Goal: Navigation & Orientation: Find specific page/section

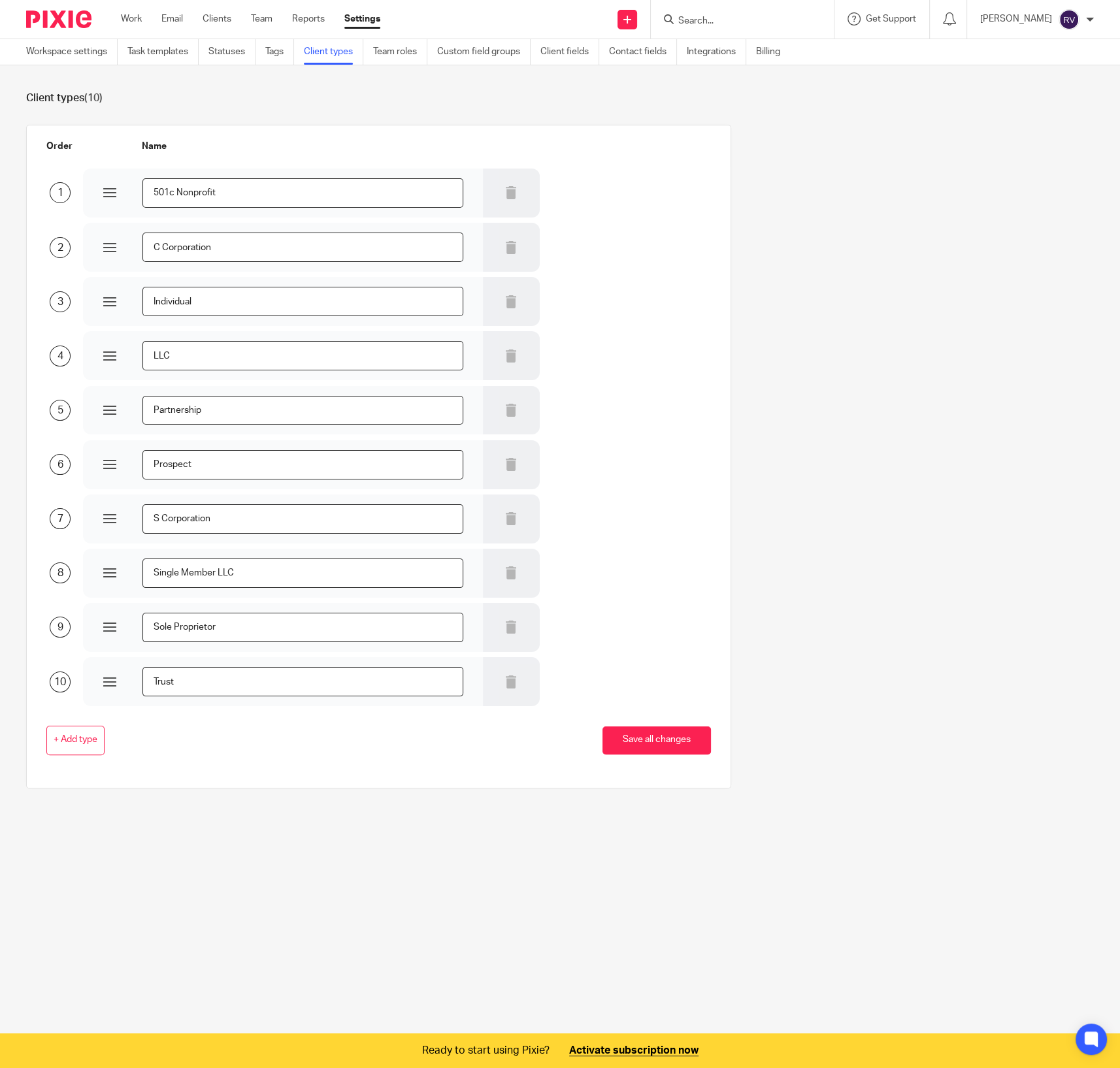
click at [611, 57] on ul "Workspace settings Task templates Statuses Tags Client types Team roles Custom …" at bounding box center [413, 52] width 774 height 25
click at [630, 51] on link "Contact fields" at bounding box center [643, 52] width 68 height 25
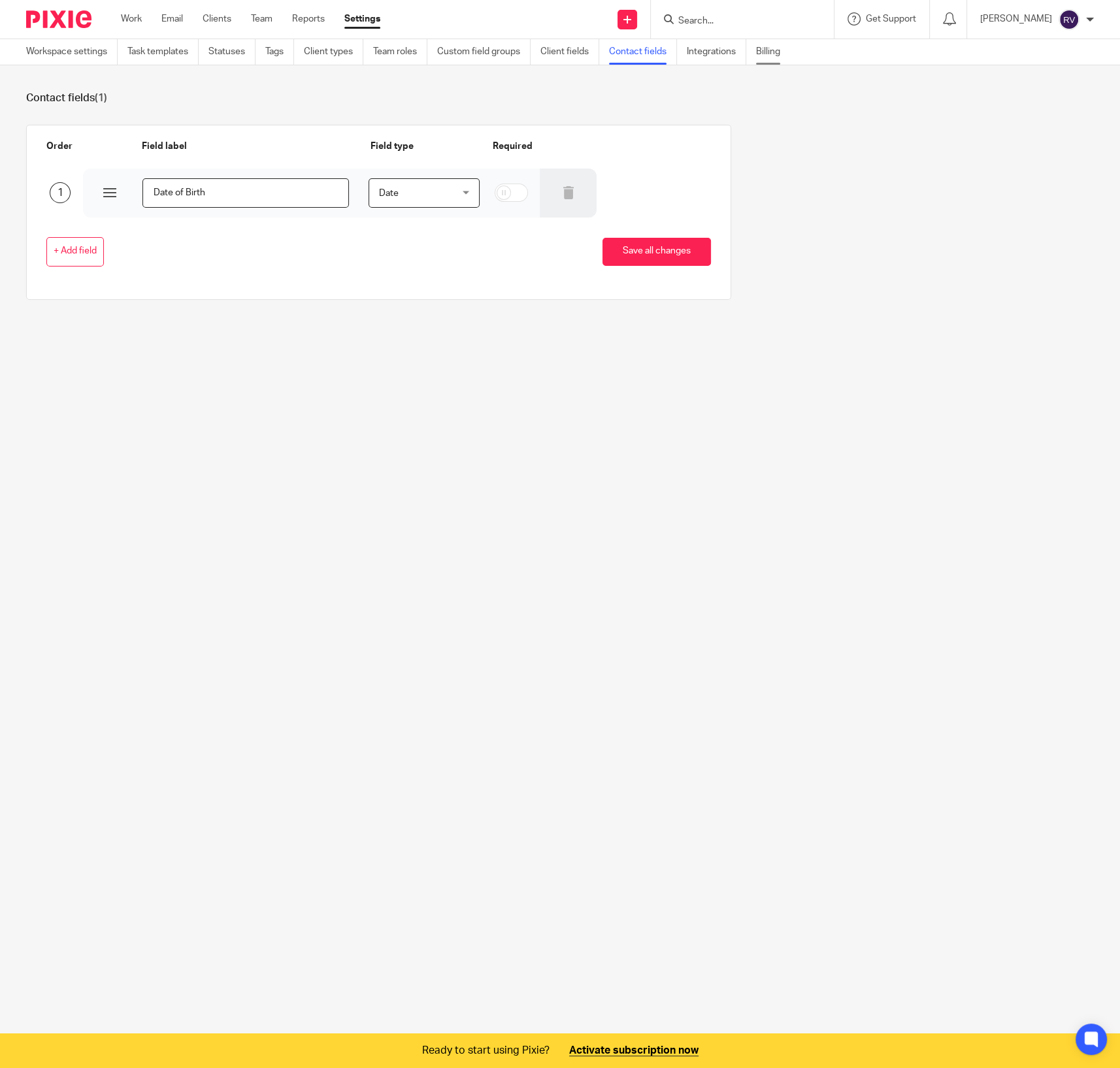
click at [762, 52] on link "Billing" at bounding box center [773, 52] width 34 height 25
click at [698, 53] on link "Integrations" at bounding box center [716, 52] width 59 height 25
click at [128, 16] on link "Work" at bounding box center [132, 19] width 21 height 14
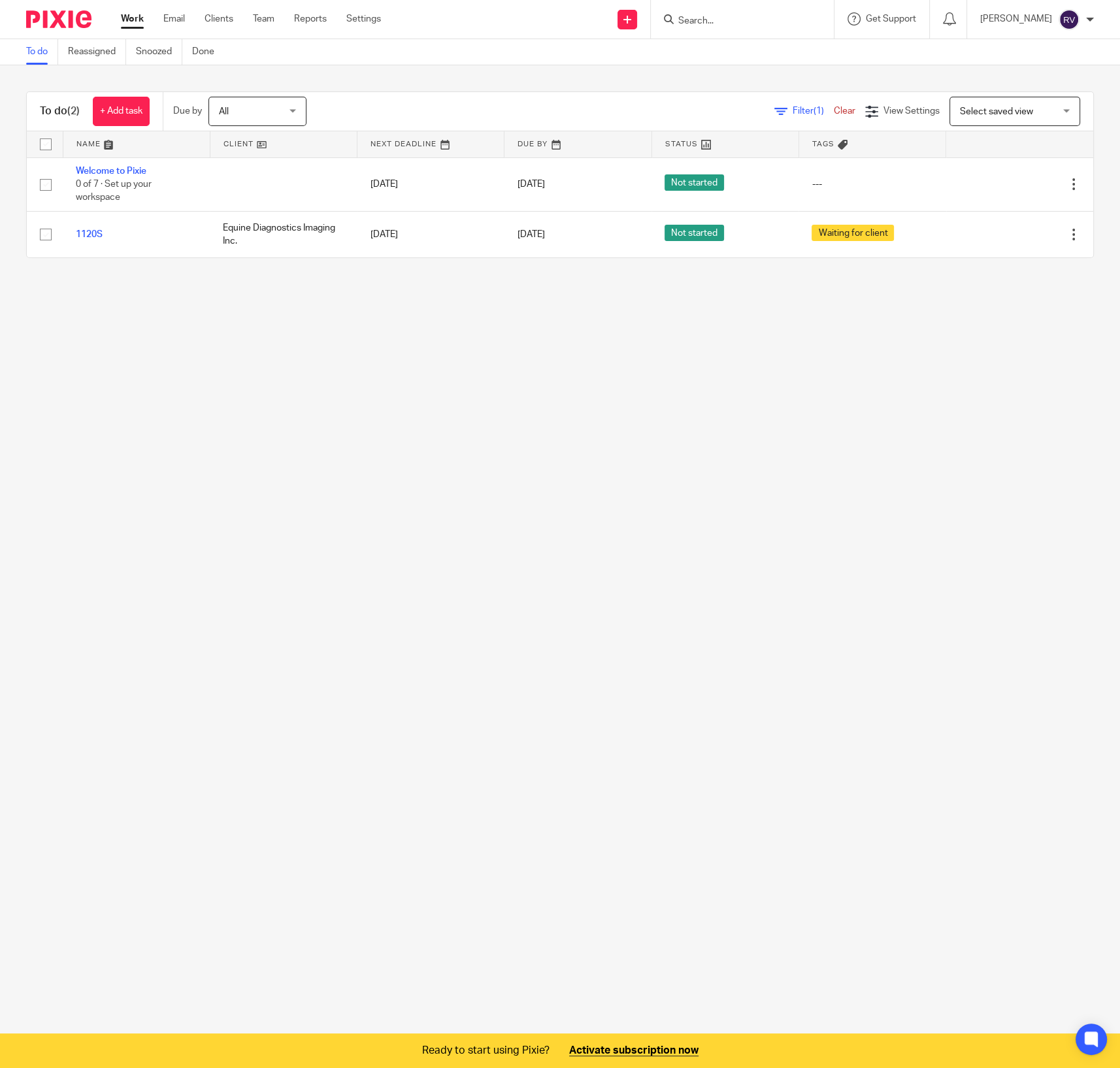
click at [191, 25] on ul "Work Email Clients Team Reports Settings" at bounding box center [260, 19] width 280 height 14
click at [179, 20] on link "Email" at bounding box center [174, 19] width 21 height 14
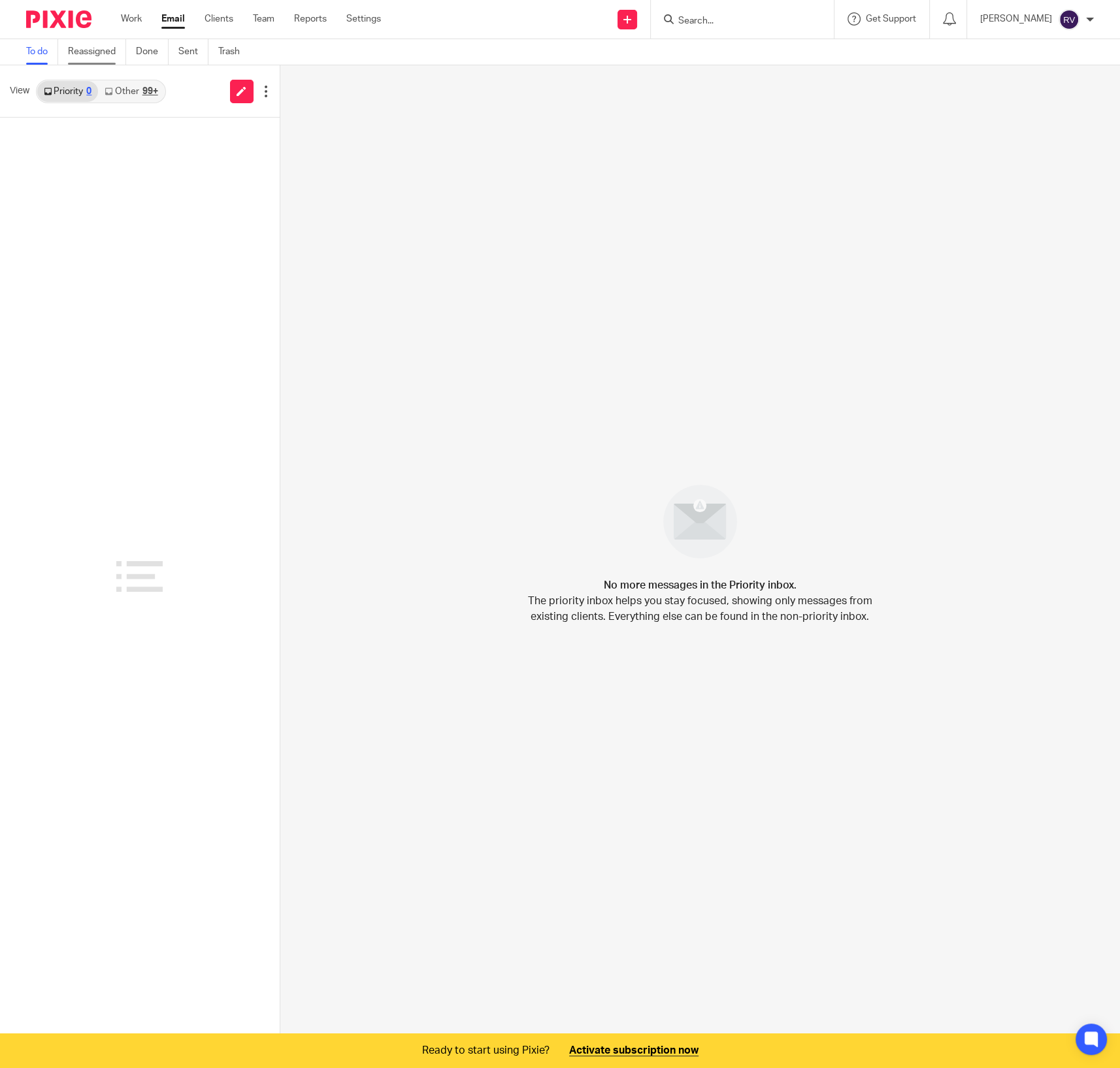
click at [102, 59] on link "Reassigned" at bounding box center [97, 52] width 58 height 25
click at [153, 60] on link "Done" at bounding box center [153, 52] width 33 height 25
click at [192, 57] on link "Sent" at bounding box center [192, 52] width 30 height 25
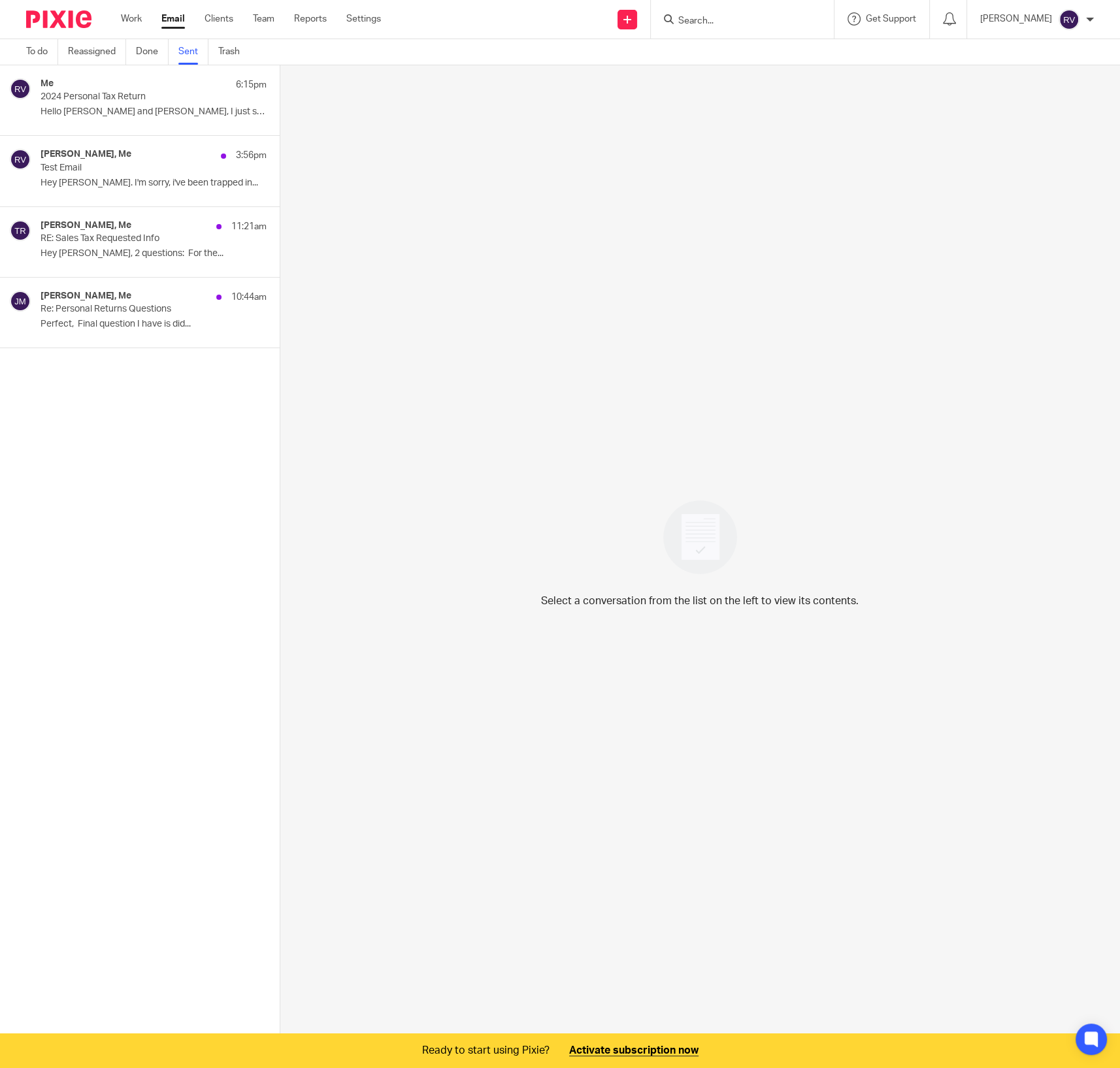
click at [215, 56] on ul "To do Reassigned Done Sent Trash" at bounding box center [142, 52] width 233 height 25
click at [197, 51] on link "Sent" at bounding box center [192, 52] width 30 height 25
click at [240, 48] on link "Trash" at bounding box center [234, 52] width 31 height 25
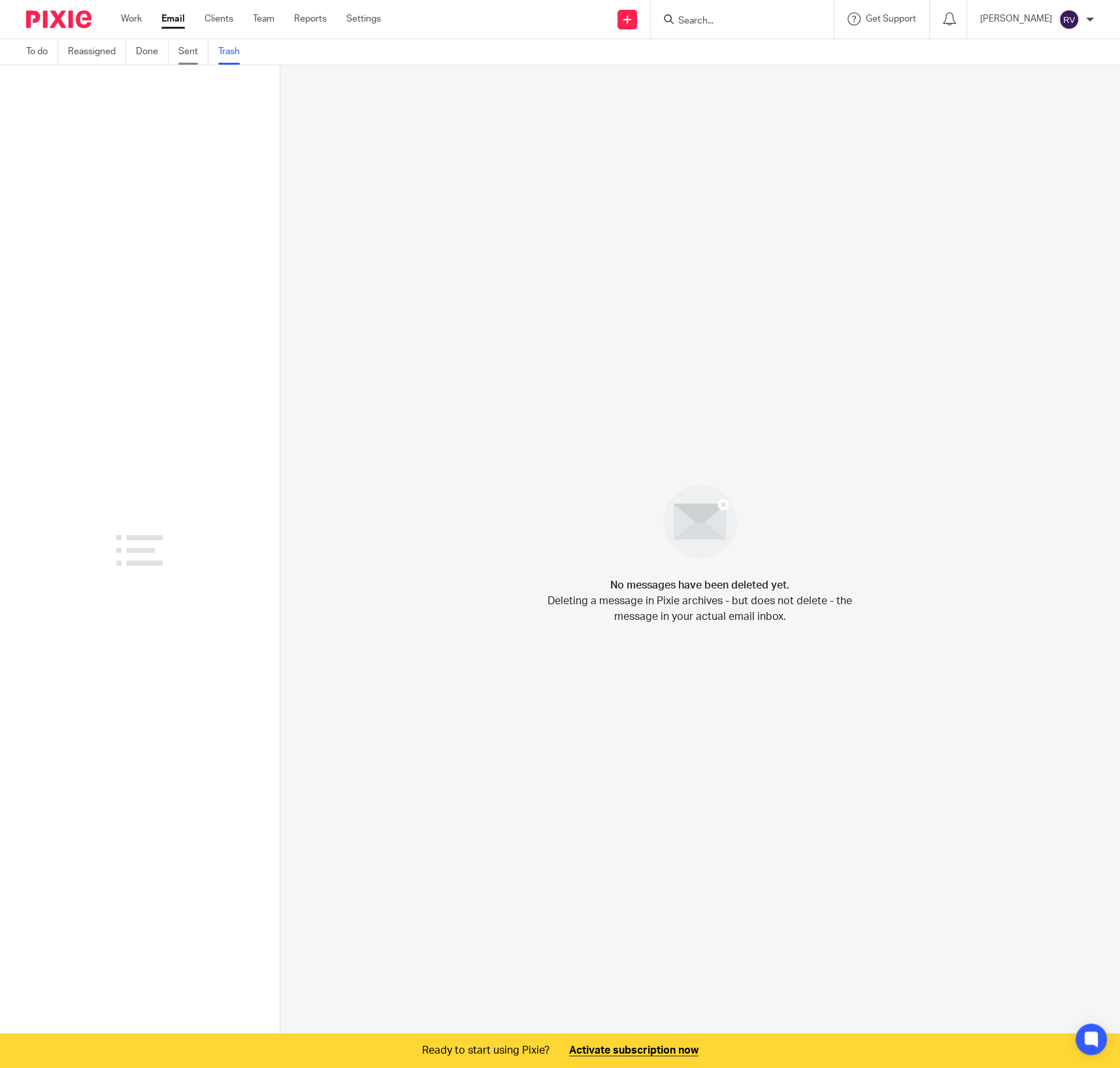
click at [189, 49] on link "Sent" at bounding box center [192, 52] width 30 height 25
click at [99, 46] on link "Reassigned" at bounding box center [97, 52] width 58 height 25
click at [264, 20] on link "Team" at bounding box center [263, 19] width 21 height 14
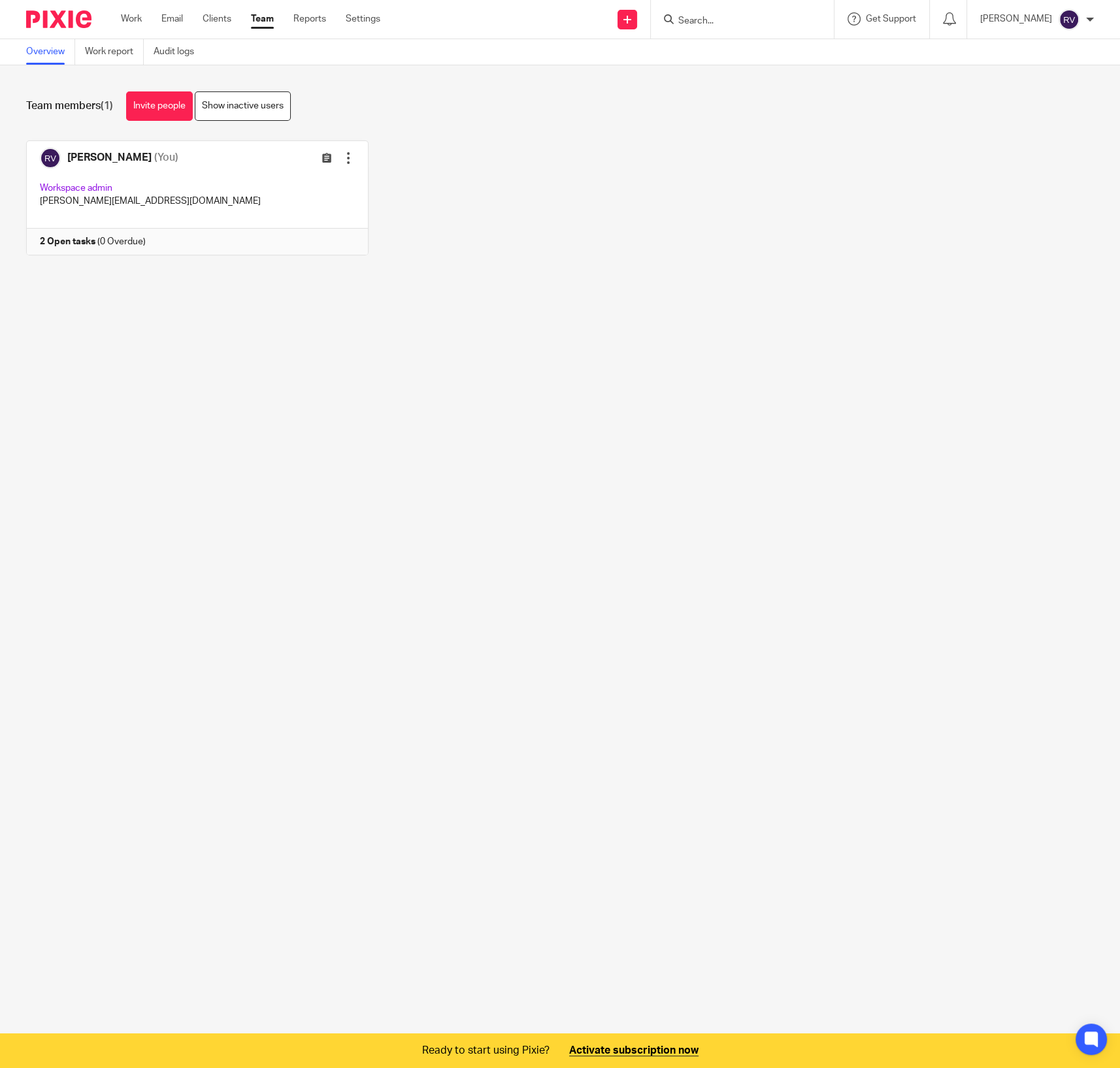
click at [206, 19] on link "Clients" at bounding box center [217, 19] width 29 height 14
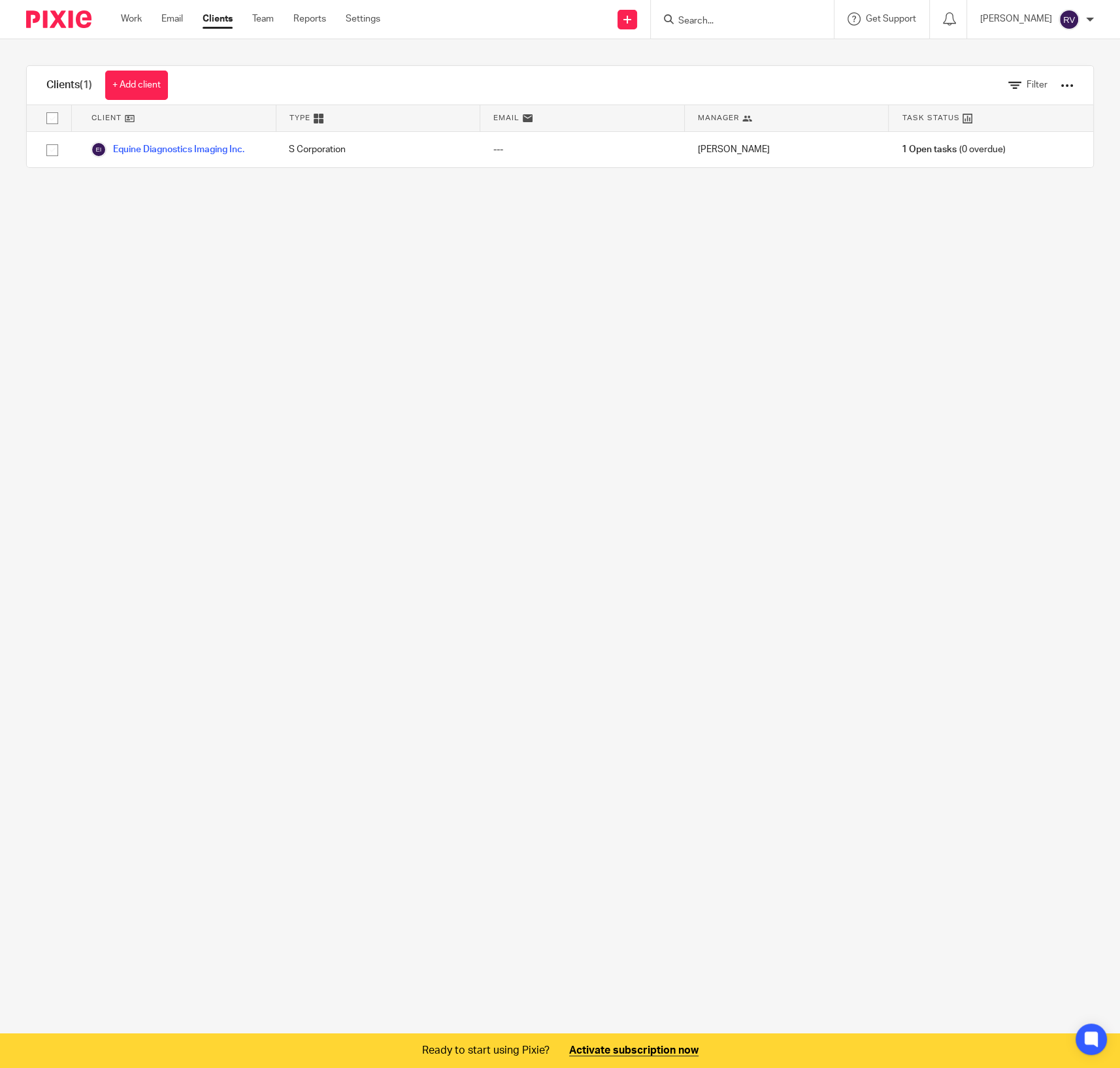
click at [235, 19] on ul "Work Email Clients Team Reports Settings" at bounding box center [260, 19] width 279 height 14
click at [264, 14] on link "Team" at bounding box center [263, 19] width 21 height 14
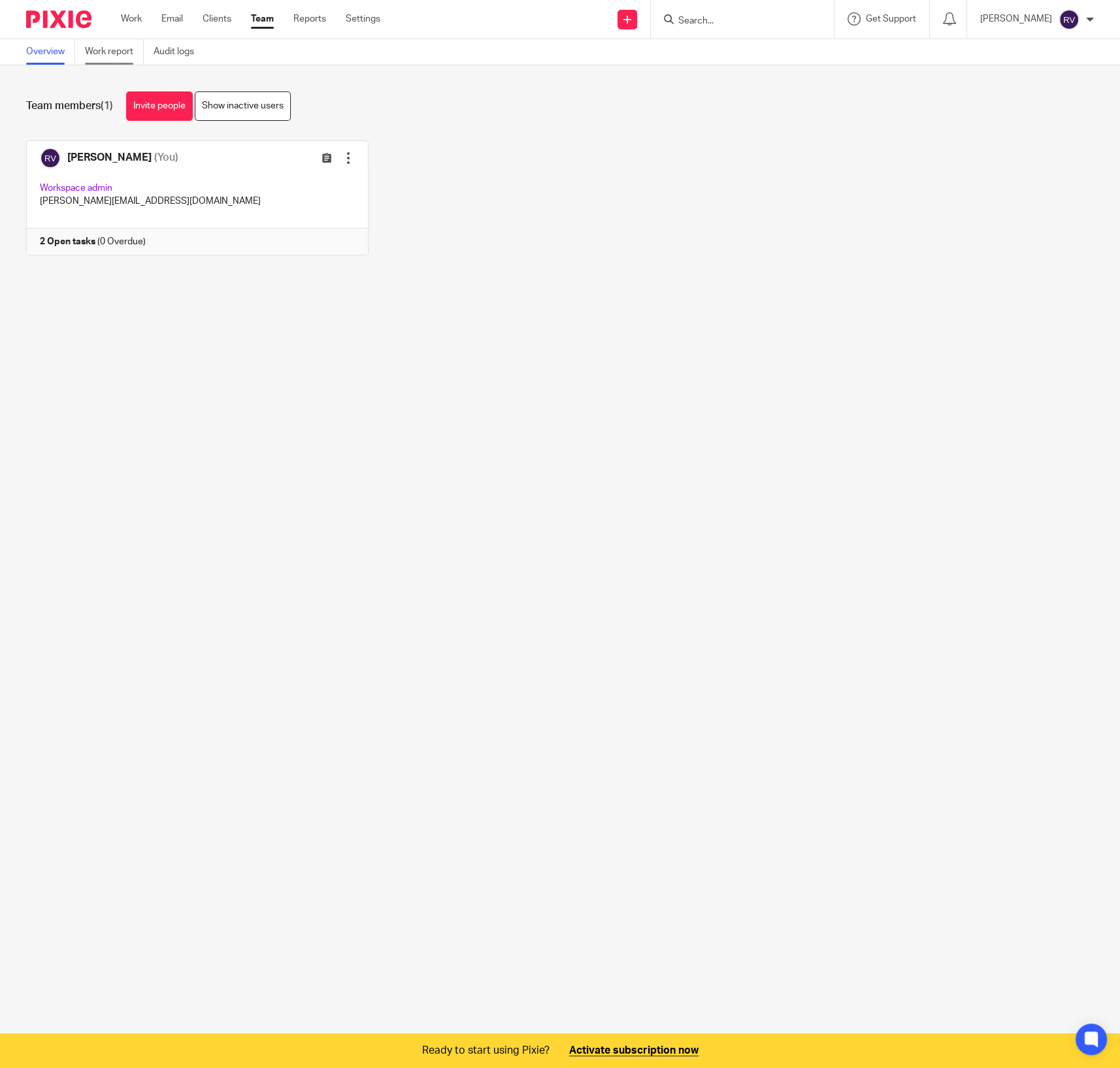
click at [110, 55] on link "Work report" at bounding box center [114, 52] width 59 height 25
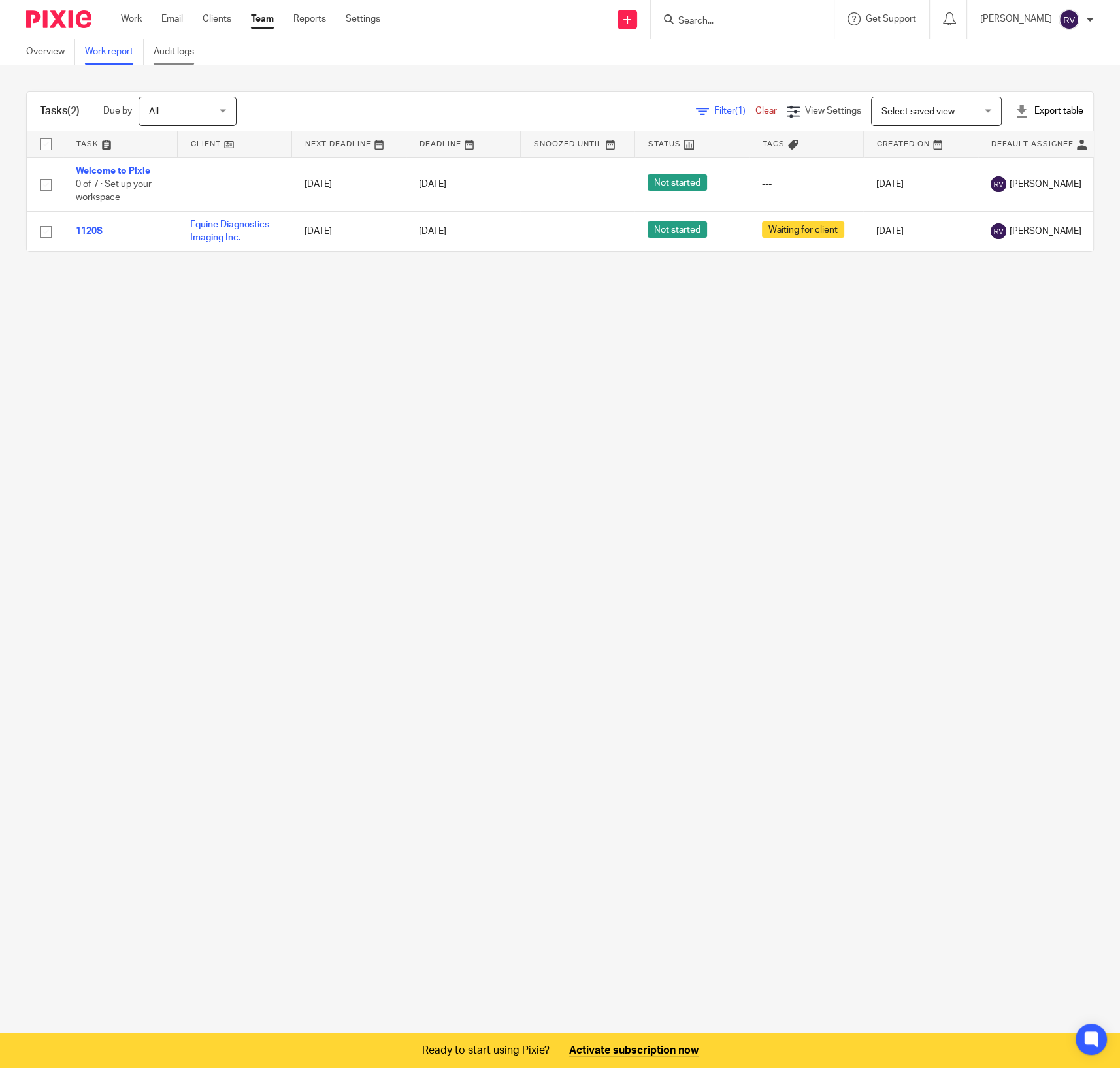
click at [175, 53] on link "Audit logs" at bounding box center [179, 52] width 50 height 25
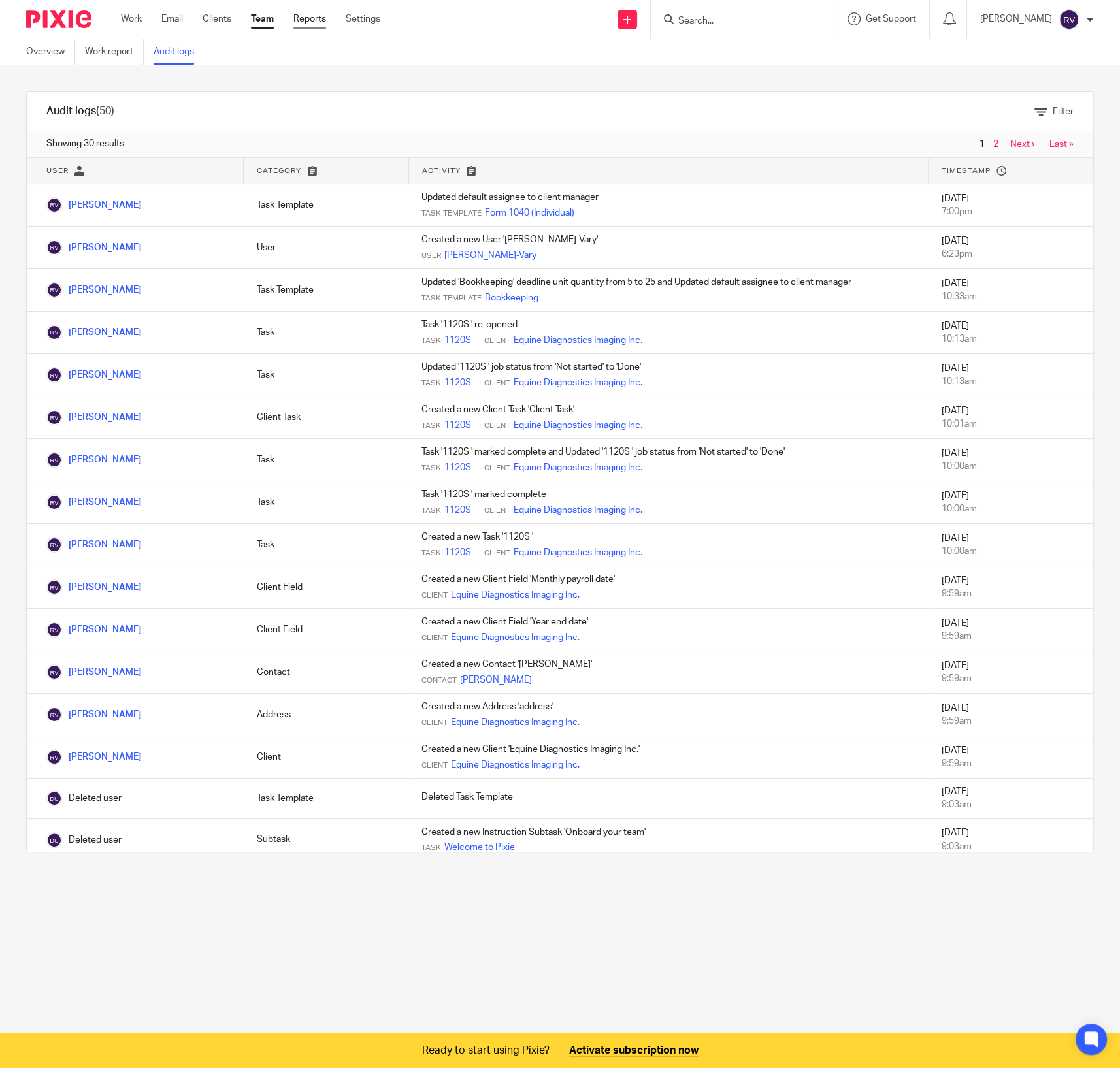
click at [309, 19] on link "Reports" at bounding box center [309, 19] width 33 height 14
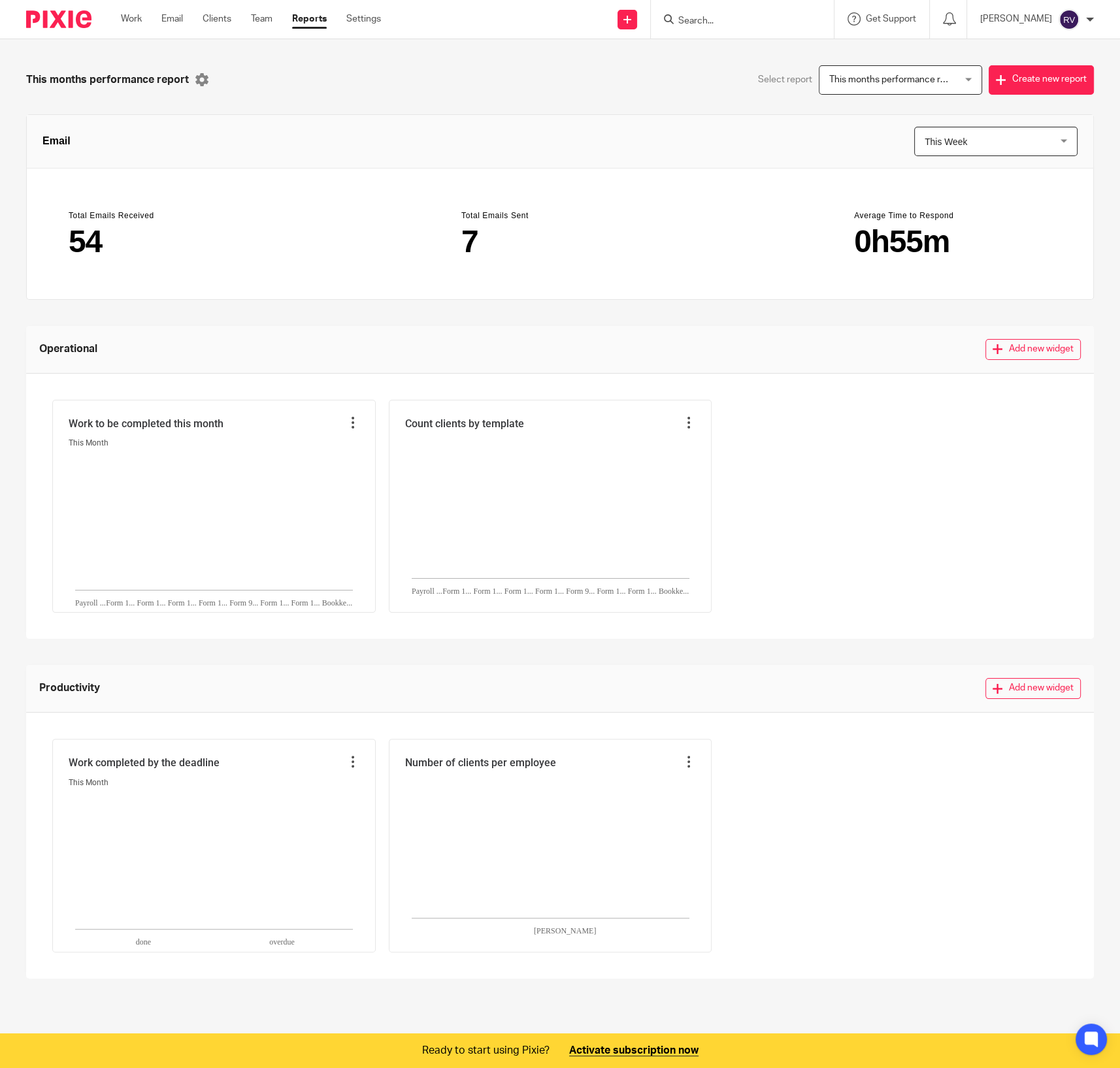
click at [514, 202] on section "Total Emails Sent 7" at bounding box center [560, 233] width 228 height 78
click at [514, 201] on section "Total Emails Sent 7" at bounding box center [560, 233] width 228 height 78
click at [526, 214] on header "Total Emails Sent" at bounding box center [560, 216] width 197 height 11
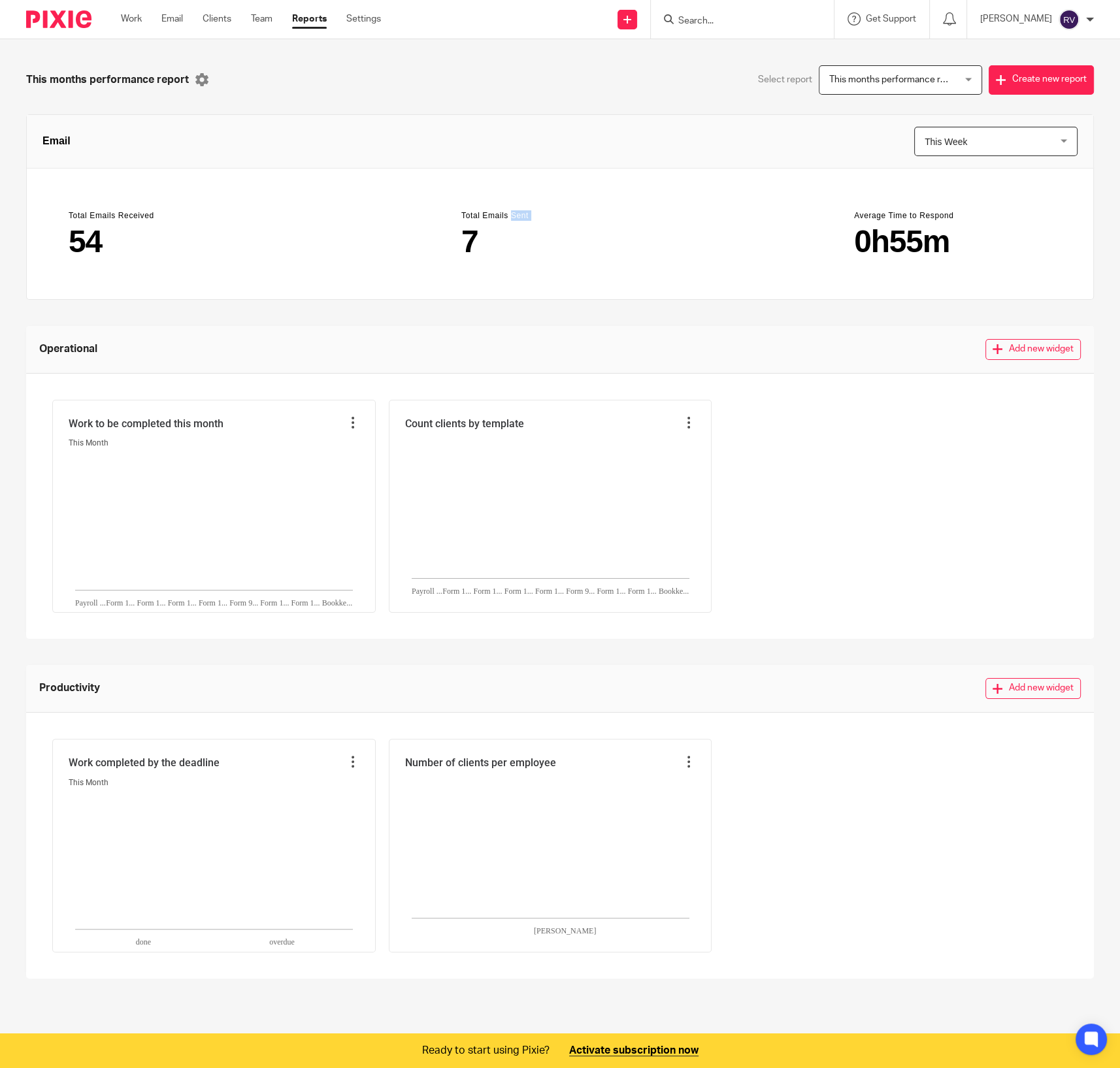
click at [526, 214] on header "Total Emails Sent" at bounding box center [560, 216] width 197 height 11
click at [538, 305] on div "This months performance report Select report This months performance report Thi…" at bounding box center [560, 522] width 1068 height 913
click at [306, 261] on main "Total Emails Received 54 Total Emails Sent 7 Average Time to Respond 0h55m" at bounding box center [560, 233] width 1066 height 131
click at [846, 517] on div "Work to be completed this month This Month Payroll ... Form 1... Form 1... Form…" at bounding box center [560, 506] width 1016 height 213
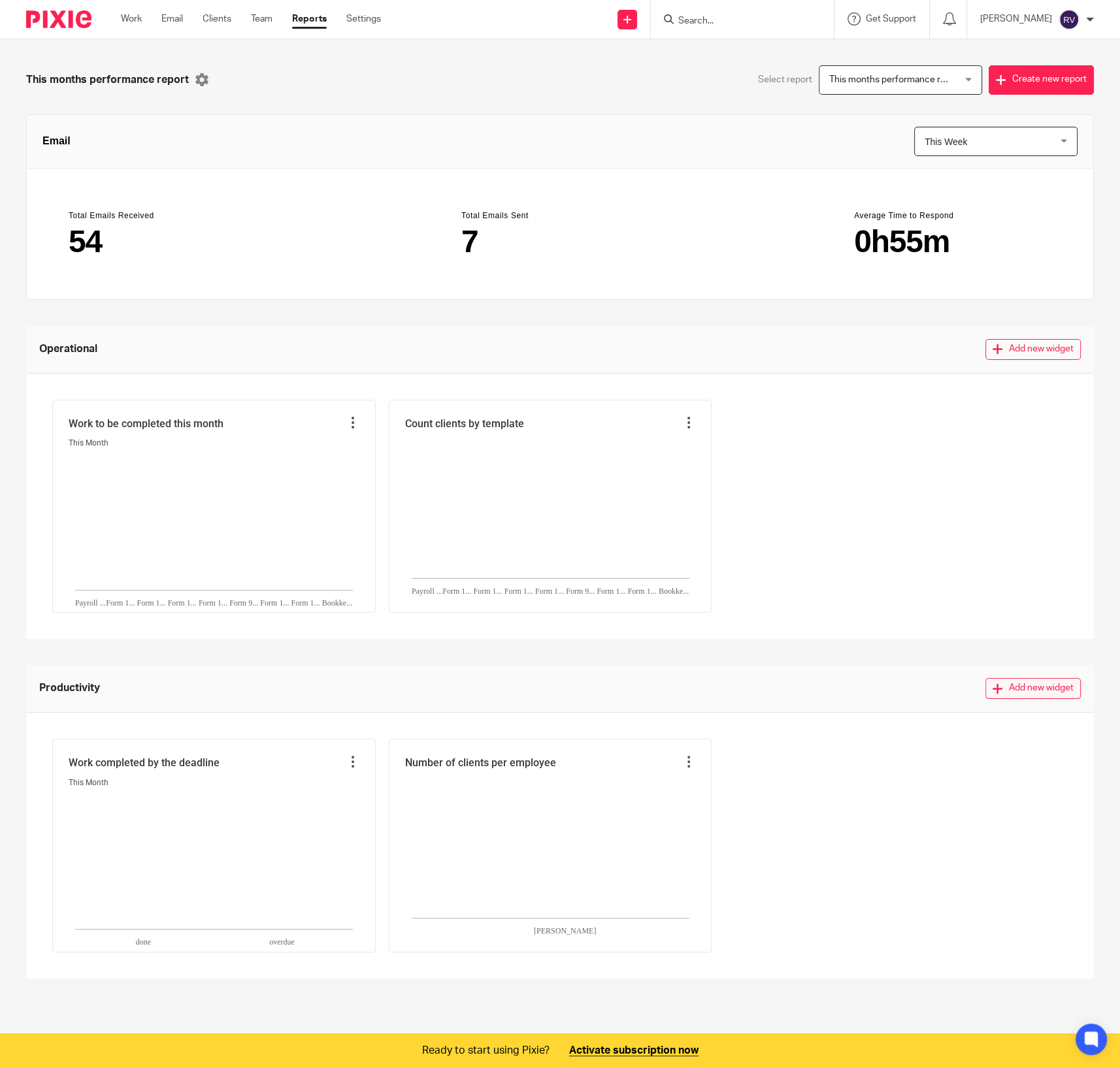
click at [989, 691] on button "Add new widget" at bounding box center [1033, 689] width 96 height 21
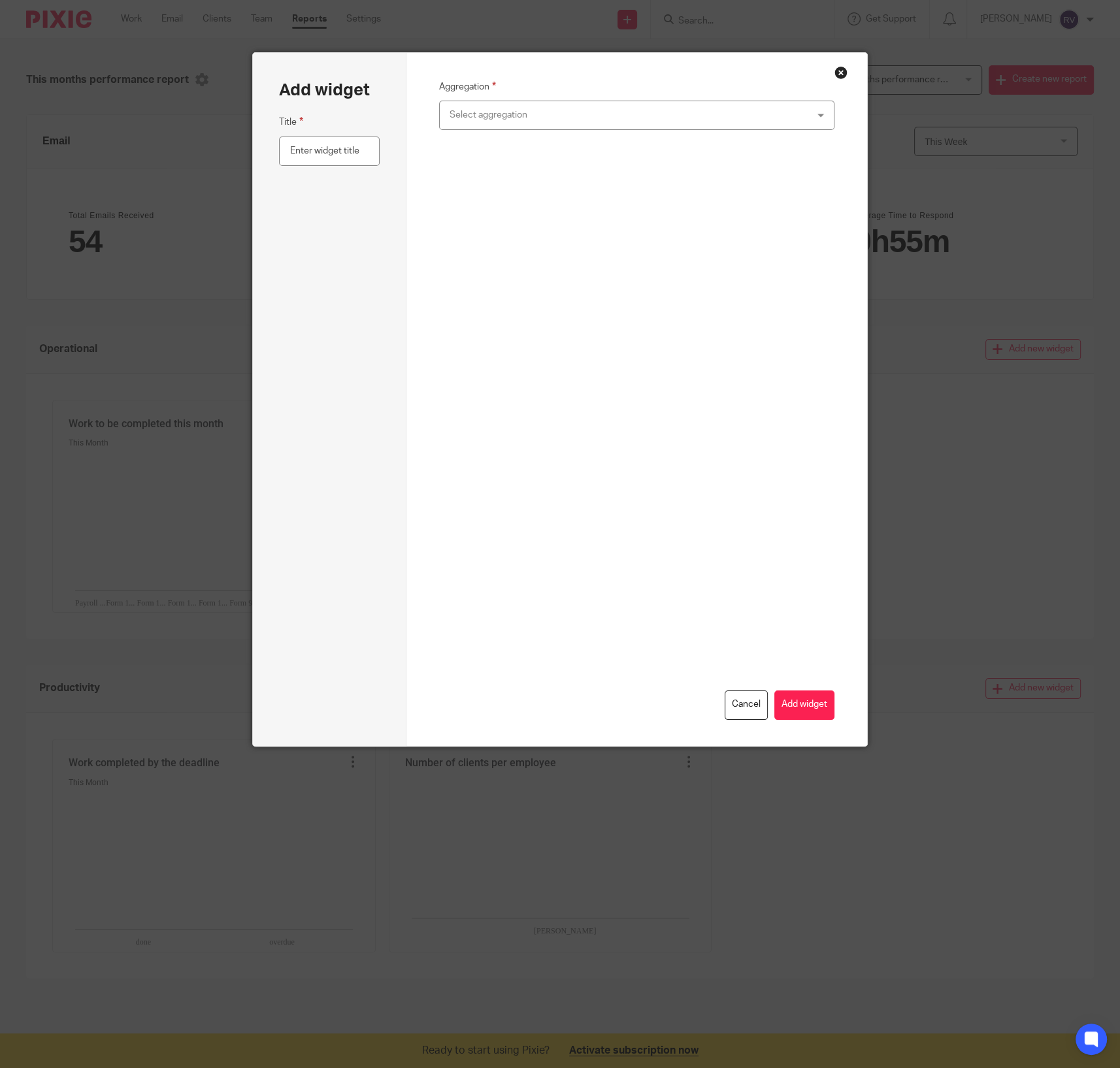
click at [835, 64] on div "Aggregation Select aggregation Number of tasks completed over time Number of cl…" at bounding box center [636, 400] width 461 height 694
click at [841, 81] on div "Aggregation Select aggregation Number of tasks completed over time Number of cl…" at bounding box center [636, 400] width 461 height 694
click at [839, 70] on button "Close modal" at bounding box center [841, 73] width 14 height 14
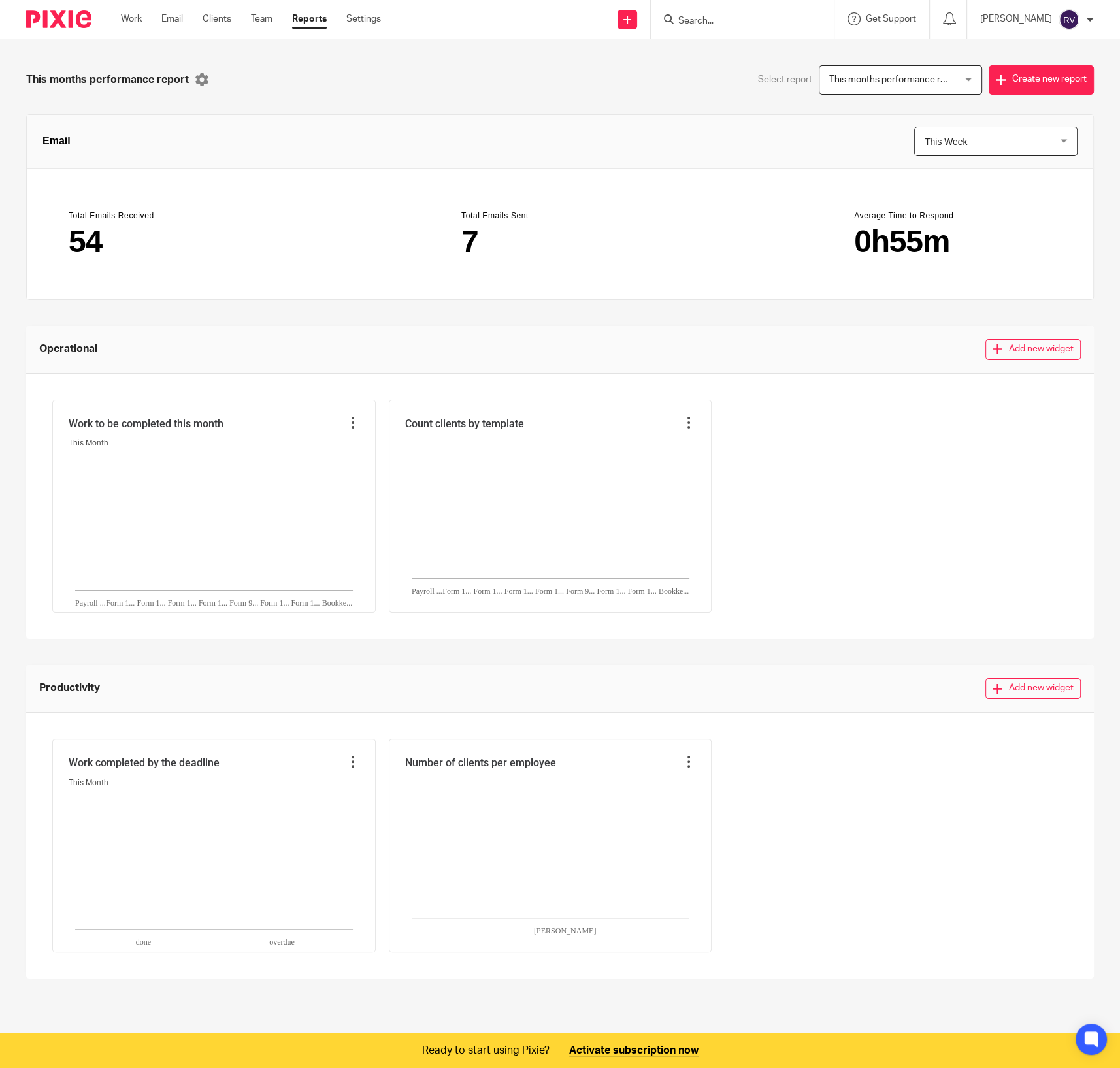
click at [1002, 329] on div "Operational Add new widget" at bounding box center [560, 349] width 1068 height 47
click at [1004, 349] on button "Add new widget" at bounding box center [1033, 350] width 96 height 21
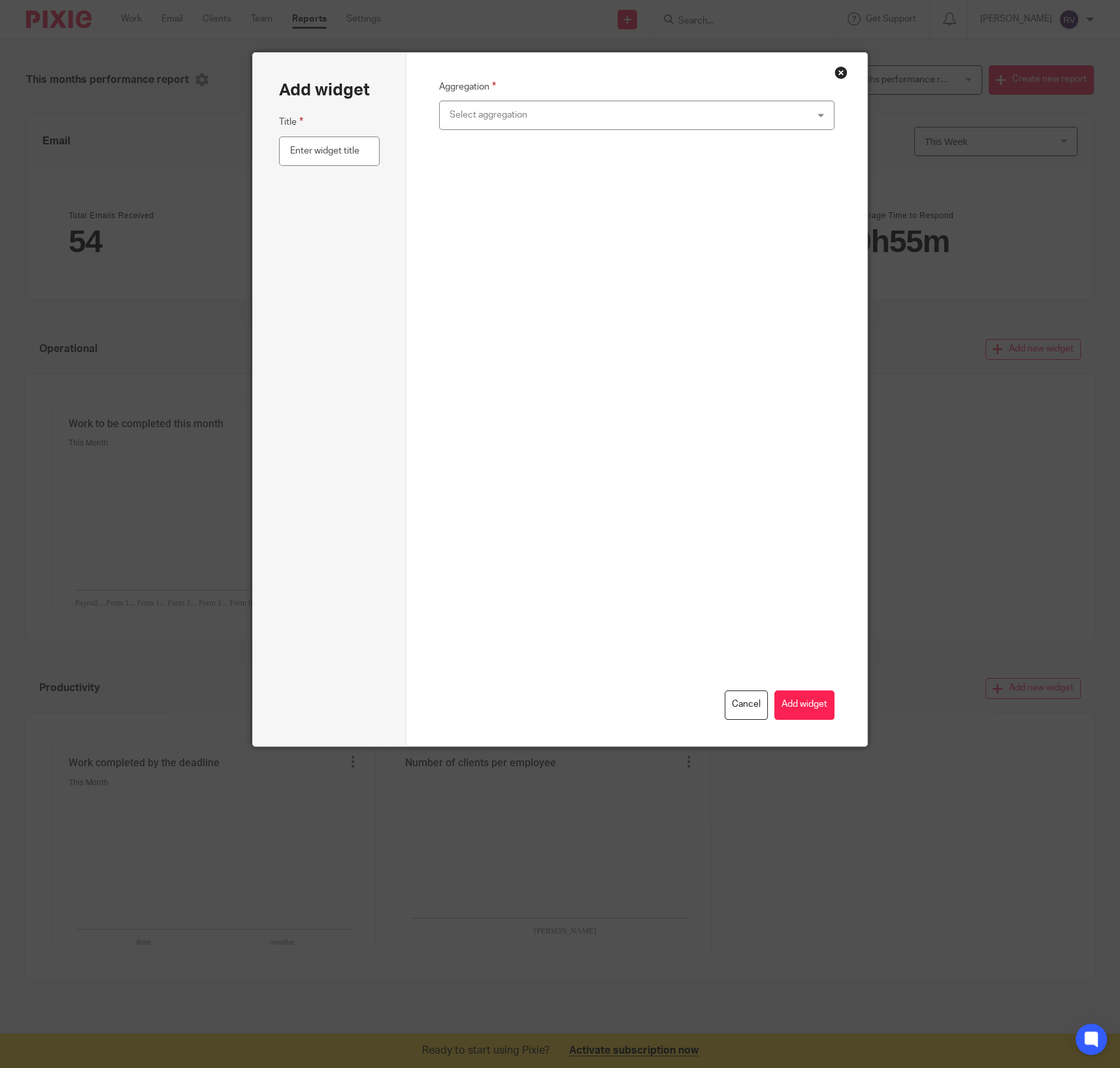
click at [546, 135] on div "Aggregation Select aggregation Count of jobs per status Count of jobs per deadl…" at bounding box center [636, 111] width 396 height 64
click at [360, 145] on input "text" at bounding box center [329, 151] width 101 height 29
click at [346, 150] on input "text" at bounding box center [329, 151] width 101 height 29
click at [496, 119] on div "Select aggregation" at bounding box center [604, 115] width 308 height 27
drag, startPoint x: 611, startPoint y: 299, endPoint x: 673, endPoint y: 268, distance: 69.3
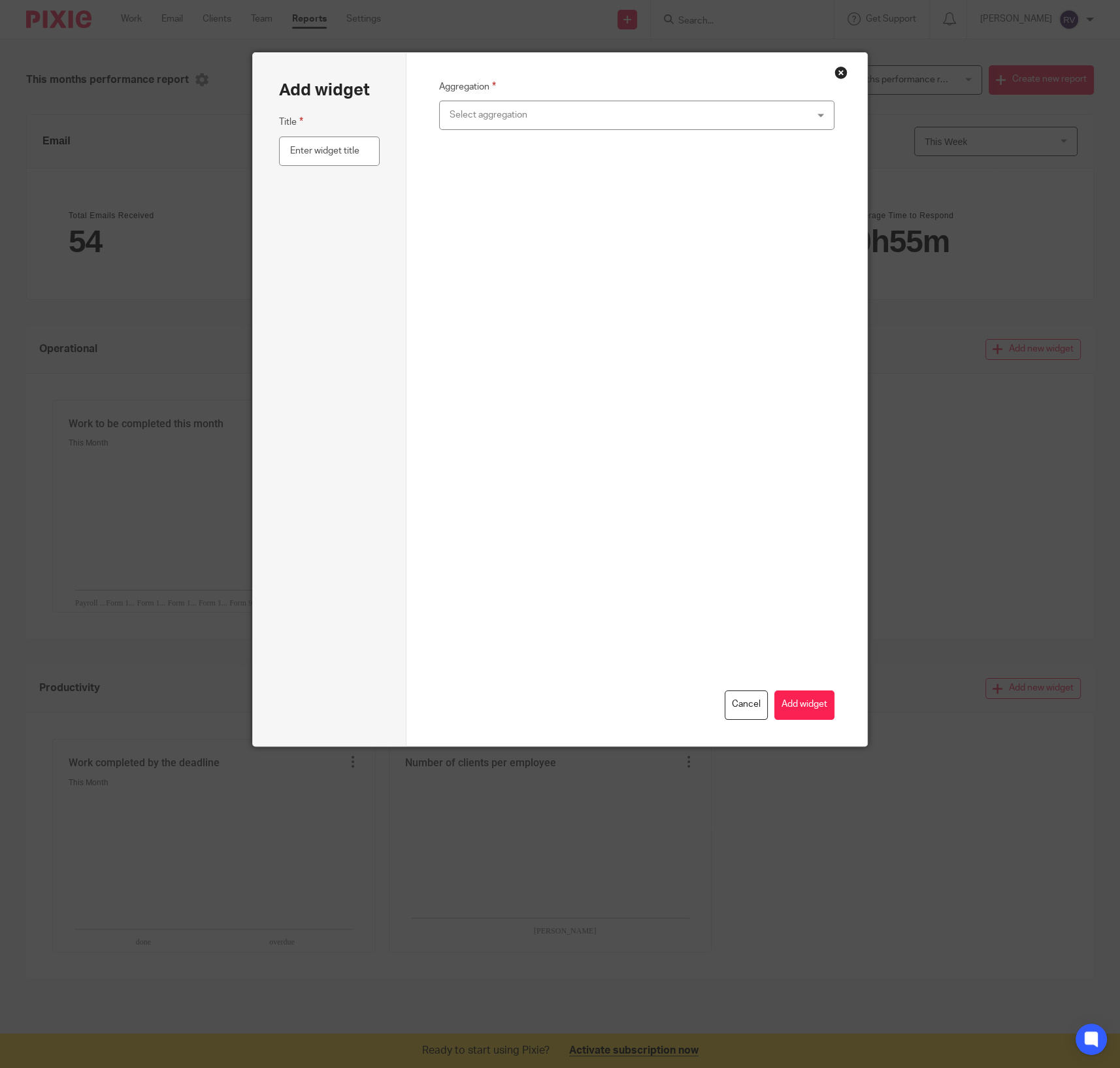
click at [611, 300] on div "Cancel Add widget" at bounding box center [636, 451] width 396 height 538
click at [839, 71] on button "Close modal" at bounding box center [841, 73] width 14 height 14
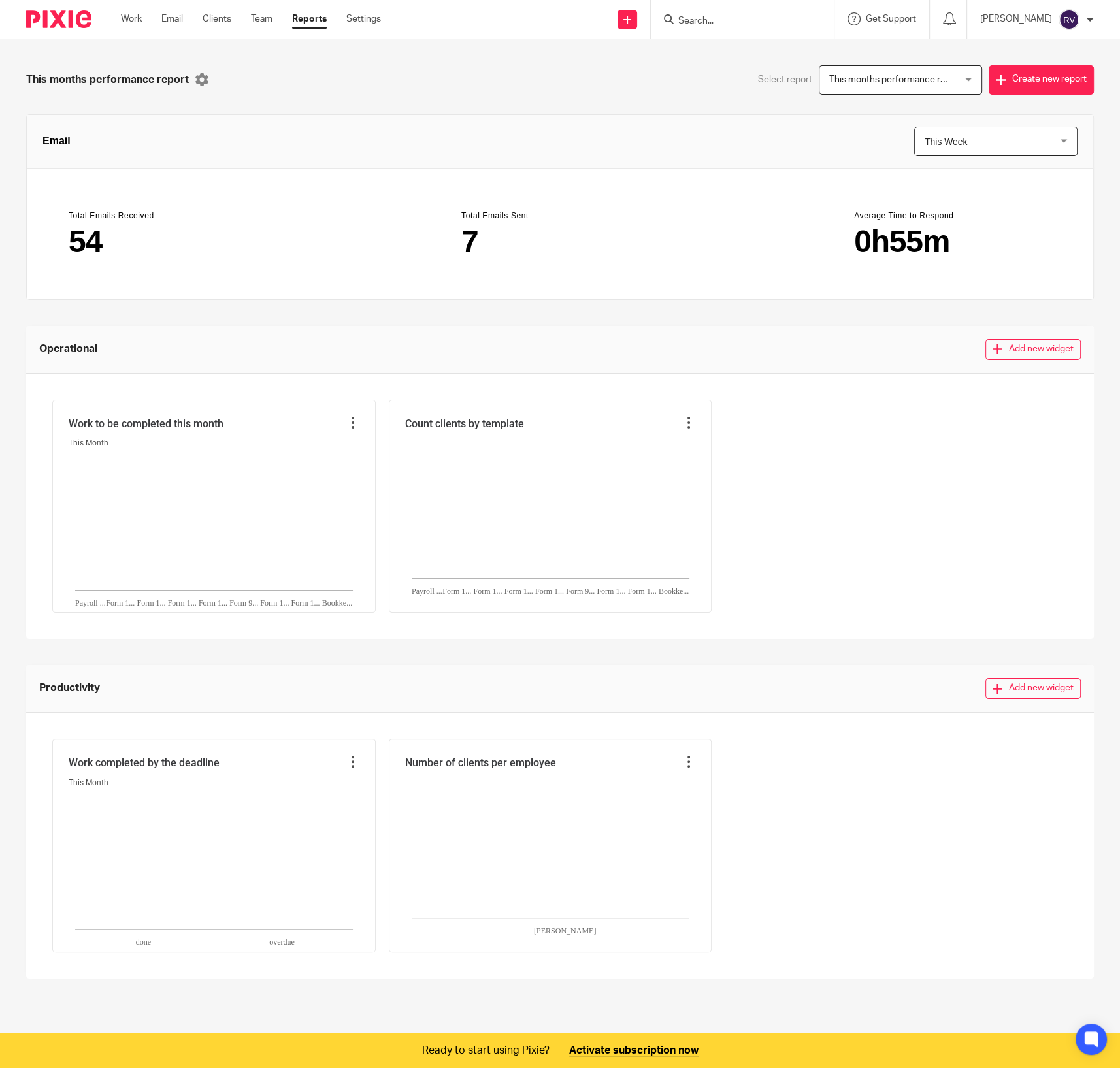
click at [115, 23] on div "Work Email Clients Team Reports Settings Work Email Clients Team Reports Settin…" at bounding box center [253, 19] width 293 height 39
click at [152, 17] on ul "Work Email Clients Team Reports Settings" at bounding box center [260, 19] width 280 height 14
click at [135, 17] on link "Work" at bounding box center [132, 19] width 21 height 14
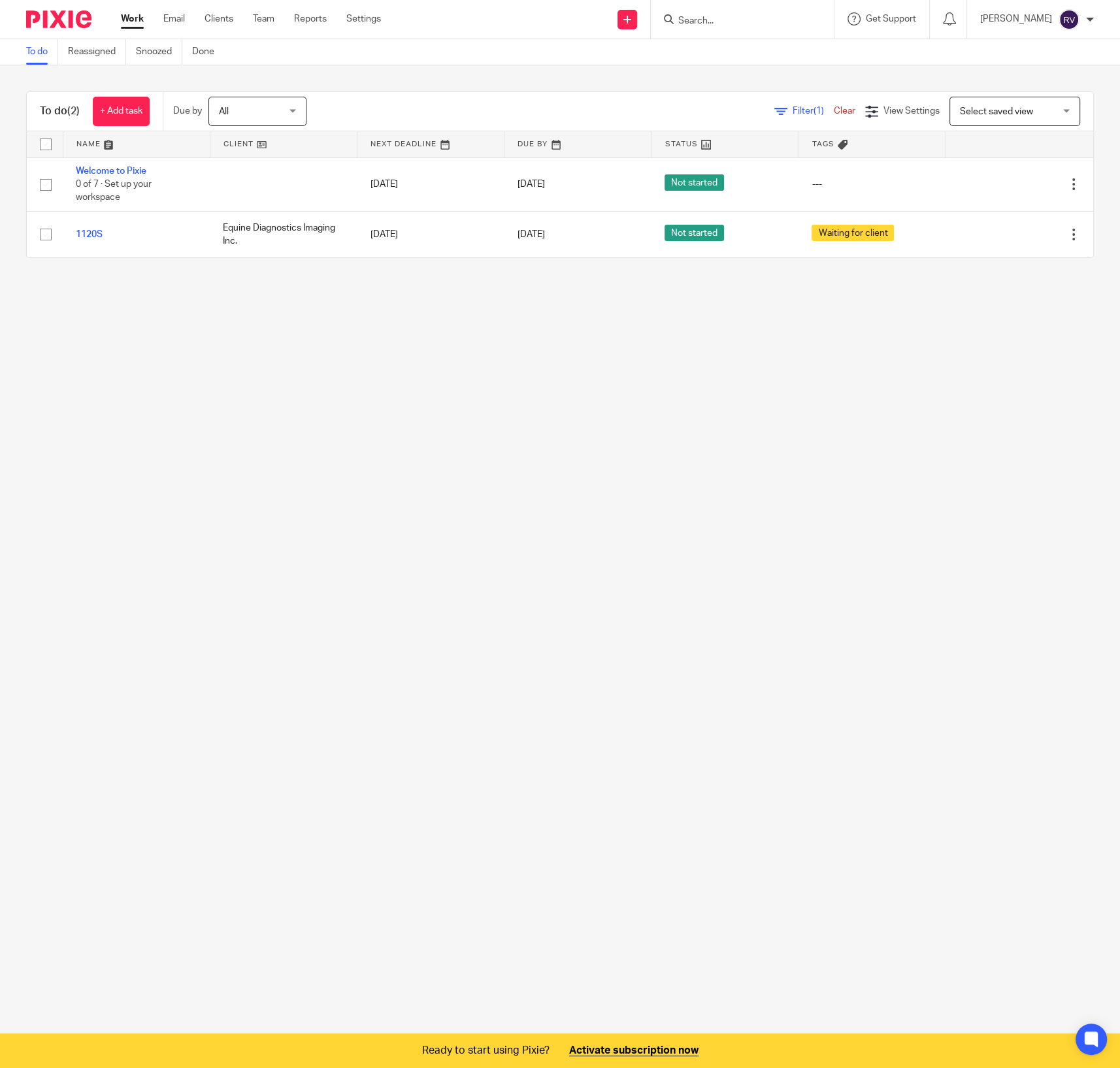
click at [505, 370] on main "To do Reassigned Snoozed Done To do (2) + Add task Due by All All [DATE] [DATE]…" at bounding box center [560, 534] width 1120 height 1068
click at [456, 291] on main "To do Reassigned Snoozed Done To do (2) + Add task Due by All All [DATE] [DATE]…" at bounding box center [560, 534] width 1120 height 1068
click at [524, 468] on main "To do Reassigned Snoozed Done To do (2) + Add task Due by All All [DATE] [DATE]…" at bounding box center [560, 534] width 1120 height 1068
click at [1106, 1044] on div at bounding box center [1091, 1040] width 35 height 35
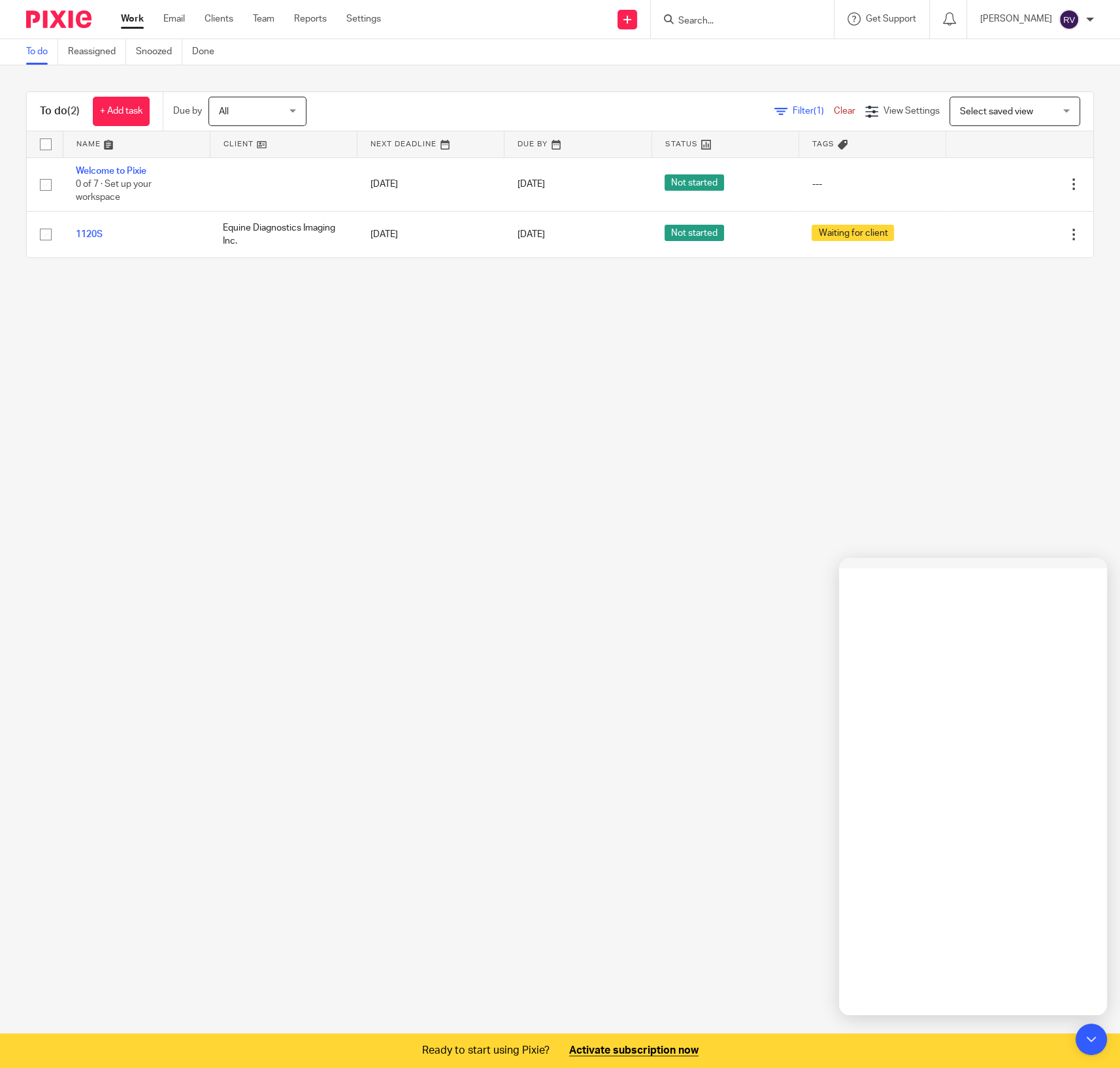
click at [609, 584] on main "To do Reassigned Snoozed Done To do (2) + Add task Due by All All Today Tomorro…" at bounding box center [560, 534] width 1120 height 1068
